Goal: Communication & Community: Participate in discussion

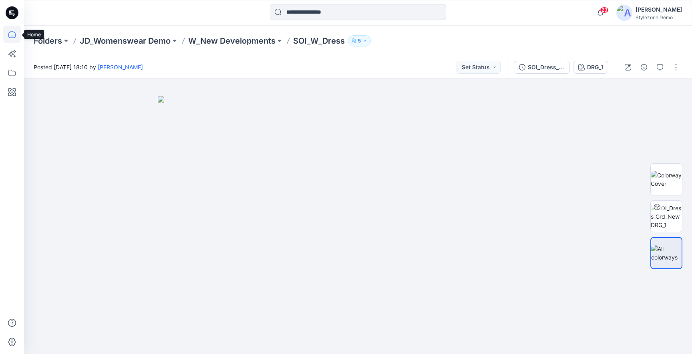
click at [13, 34] on icon at bounding box center [12, 35] width 18 height 18
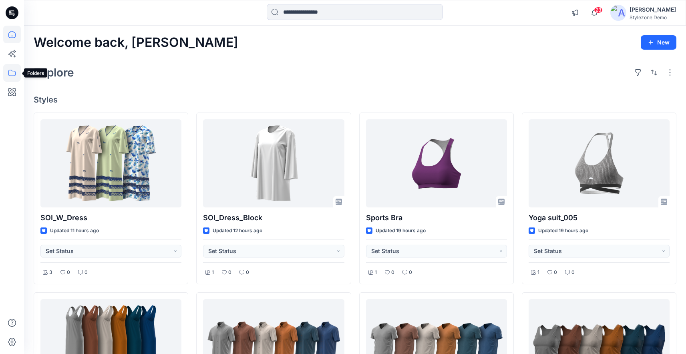
click at [10, 69] on icon at bounding box center [12, 73] width 18 height 18
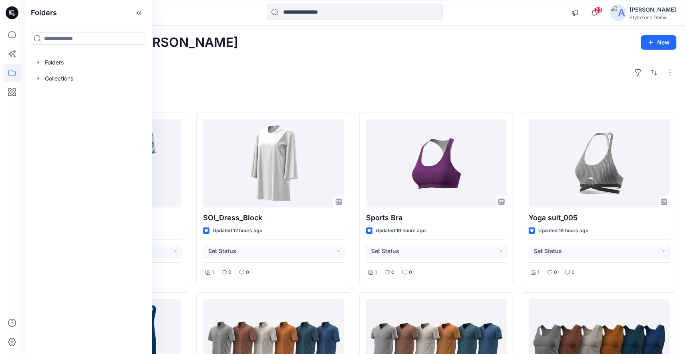
click at [174, 98] on h4 "Styles" at bounding box center [355, 100] width 643 height 10
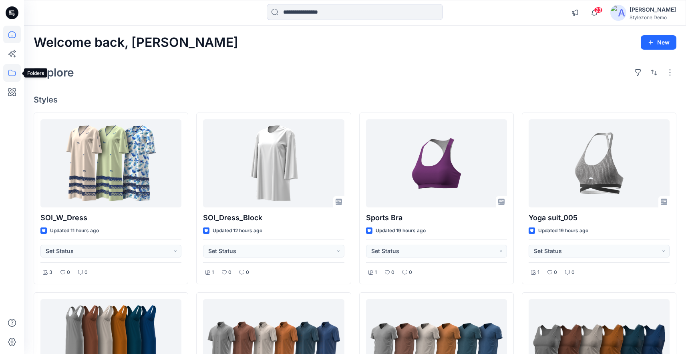
click at [8, 71] on icon at bounding box center [12, 73] width 18 height 18
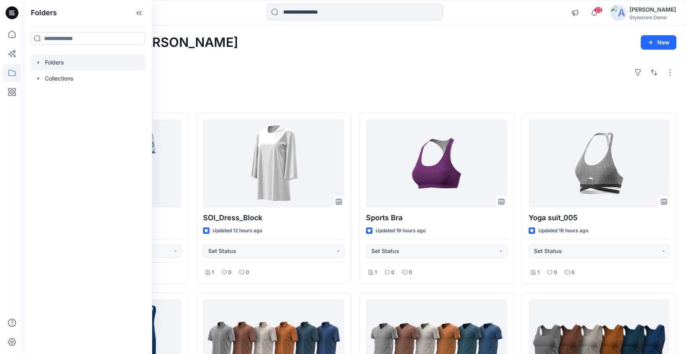
click at [60, 59] on div at bounding box center [87, 62] width 115 height 16
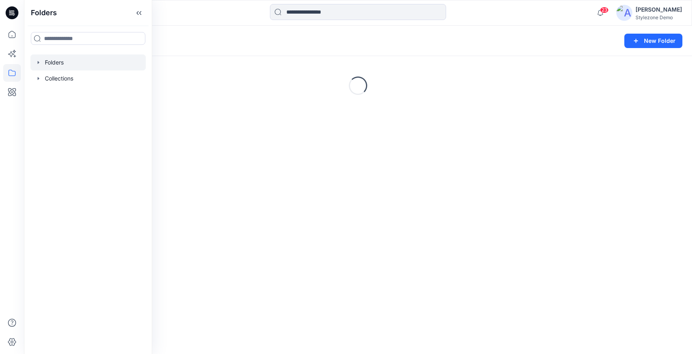
click at [421, 53] on div "Folders New Folder" at bounding box center [358, 41] width 668 height 30
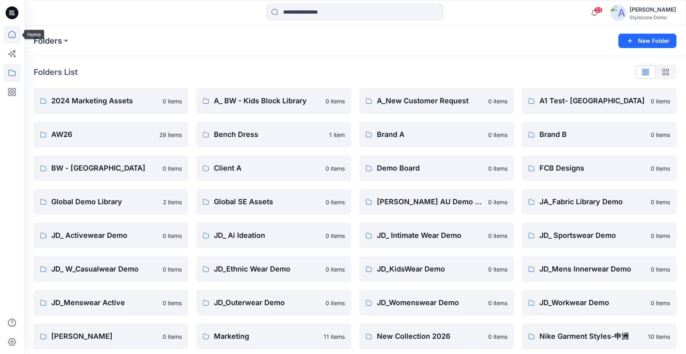
click at [10, 32] on icon at bounding box center [11, 34] width 7 height 7
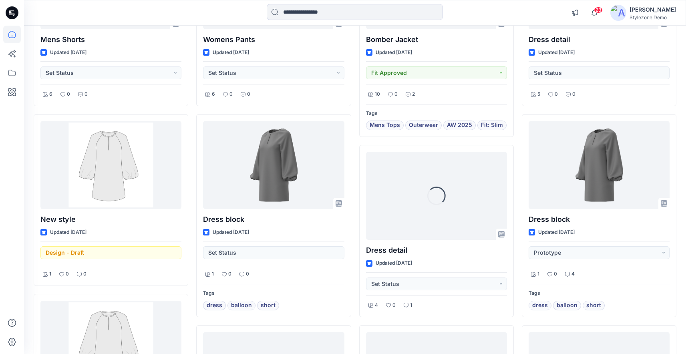
scroll to position [528, 0]
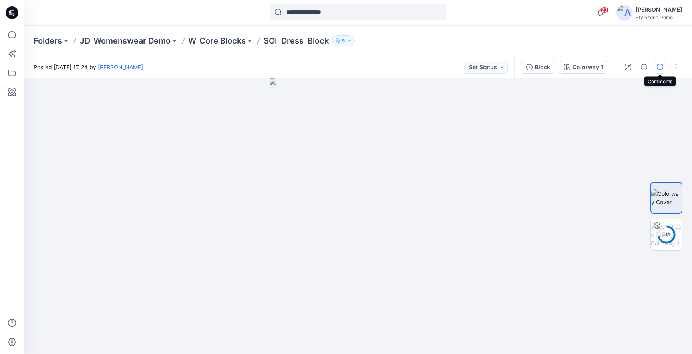
click at [654, 70] on button "button" at bounding box center [660, 67] width 13 height 13
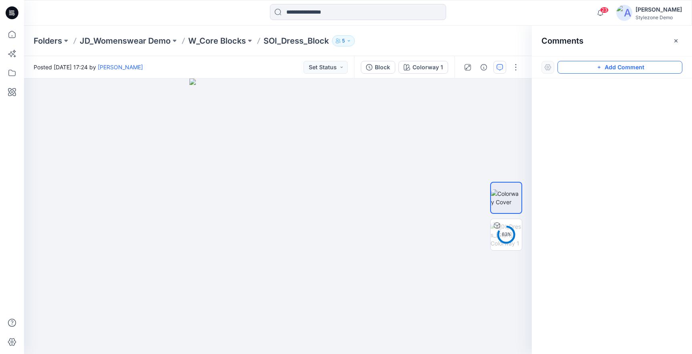
click at [576, 71] on button "Add Comment" at bounding box center [620, 67] width 125 height 13
click at [266, 109] on div "1" at bounding box center [278, 217] width 508 height 276
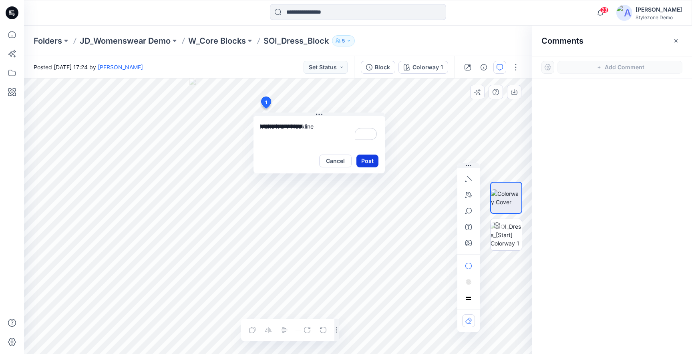
type textarea "**********"
click at [363, 160] on button "Post" at bounding box center [368, 161] width 22 height 13
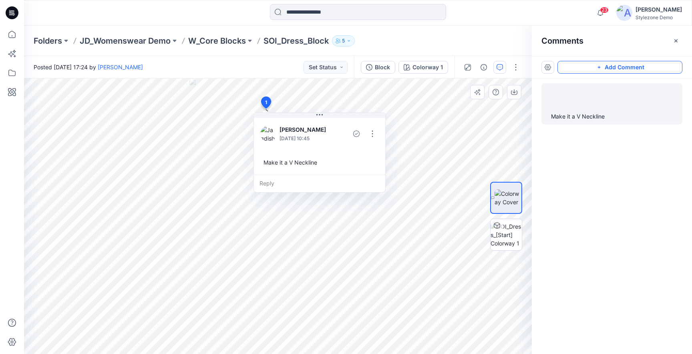
click at [620, 65] on button "Add Comment" at bounding box center [620, 67] width 125 height 13
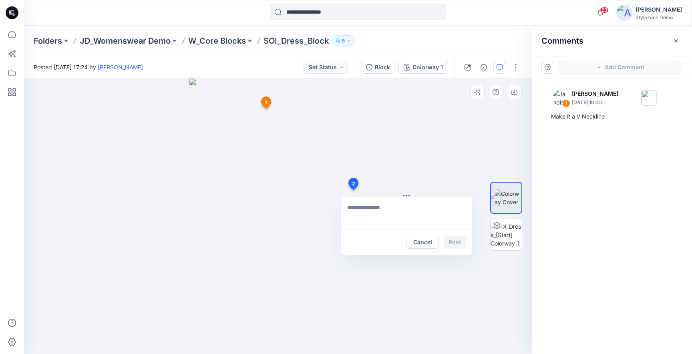
click at [353, 190] on div "2 Cancel Post 1 Jagdish Sethuraman September 08, 2025 10:45 Make it a V Necklin…" at bounding box center [278, 217] width 508 height 276
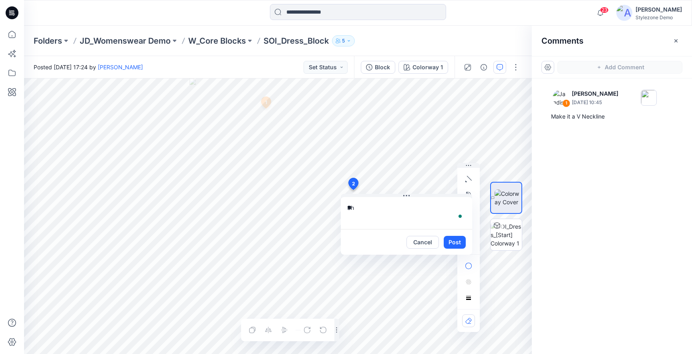
type textarea "*"
type textarea "**********"
click at [450, 240] on button "Post" at bounding box center [455, 242] width 22 height 13
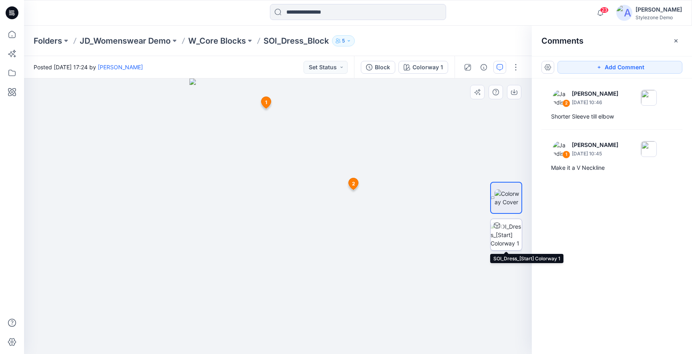
click at [505, 242] on img at bounding box center [506, 234] width 31 height 25
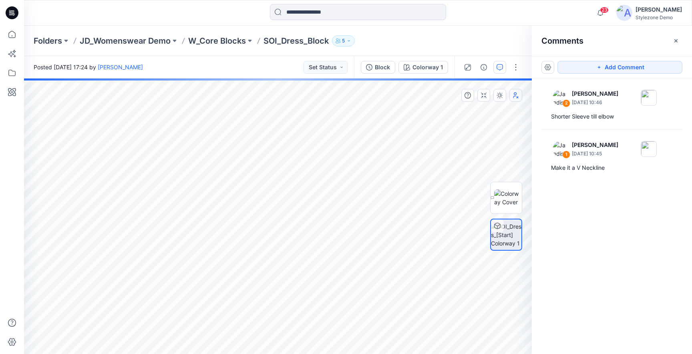
click at [515, 99] on button "button" at bounding box center [516, 95] width 13 height 13
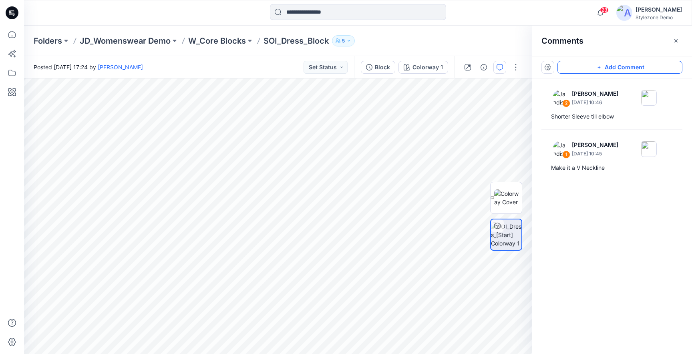
click at [602, 71] on button "Add Comment" at bounding box center [620, 67] width 125 height 13
drag, startPoint x: 323, startPoint y: 298, endPoint x: 369, endPoint y: 150, distance: 154.8
click at [369, 150] on button at bounding box center [377, 152] width 131 height 5
click at [348, 163] on textarea "To enrich screen reader interactions, please activate Accessibility in Grammarl…" at bounding box center [377, 169] width 131 height 32
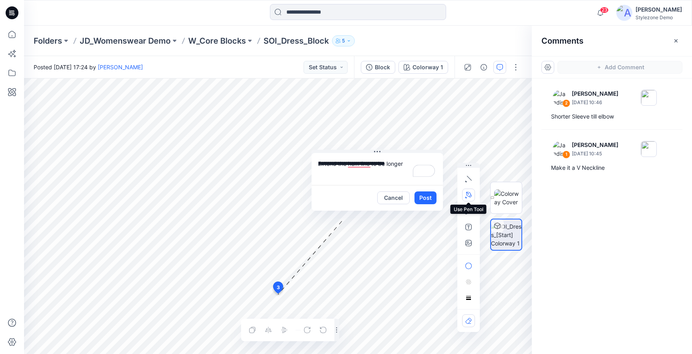
type textarea "**********"
click at [471, 197] on icon "button" at bounding box center [469, 195] width 6 height 6
click at [227, 288] on icon "Layer 1" at bounding box center [278, 217] width 508 height 276
click at [217, 343] on icon "Layer 1" at bounding box center [278, 217] width 508 height 276
click at [349, 343] on icon "Layer 1" at bounding box center [278, 217] width 508 height 276
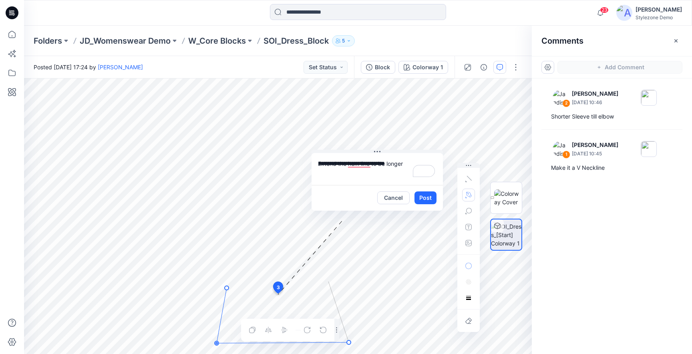
click at [329, 282] on icon "Layer 1" at bounding box center [278, 217] width 508 height 276
click at [351, 341] on circle at bounding box center [351, 341] width 2 height 2
click at [467, 197] on icon "button" at bounding box center [469, 195] width 6 height 6
click at [467, 177] on icon "button" at bounding box center [469, 179] width 6 height 6
click at [419, 198] on button "Post" at bounding box center [426, 198] width 22 height 13
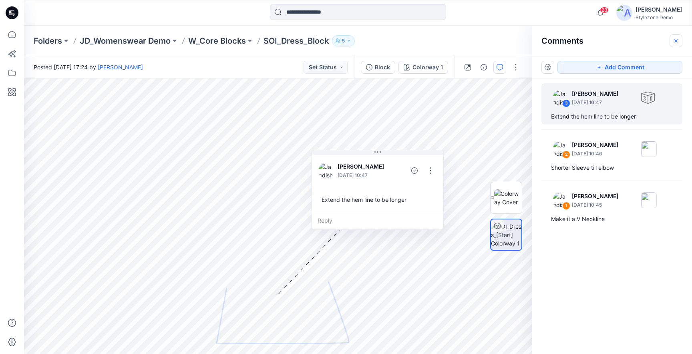
click at [677, 39] on icon "button" at bounding box center [676, 41] width 6 height 6
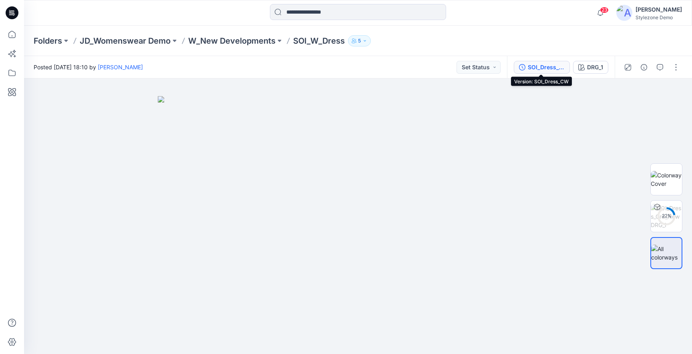
click at [534, 64] on div "SOI_Dress_CW" at bounding box center [546, 67] width 37 height 9
